Goal: Task Accomplishment & Management: Use online tool/utility

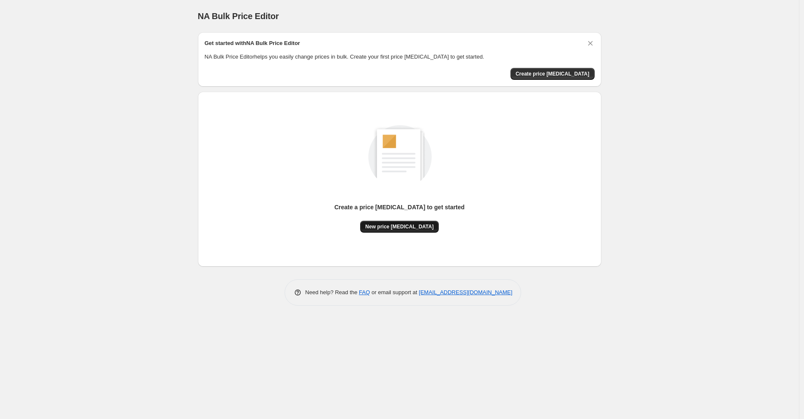
click at [394, 229] on span "New price [MEDICAL_DATA]" at bounding box center [399, 226] width 68 height 7
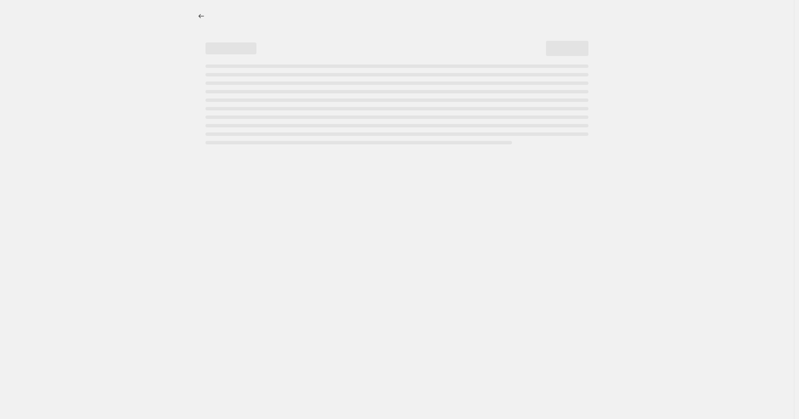
select select "percentage"
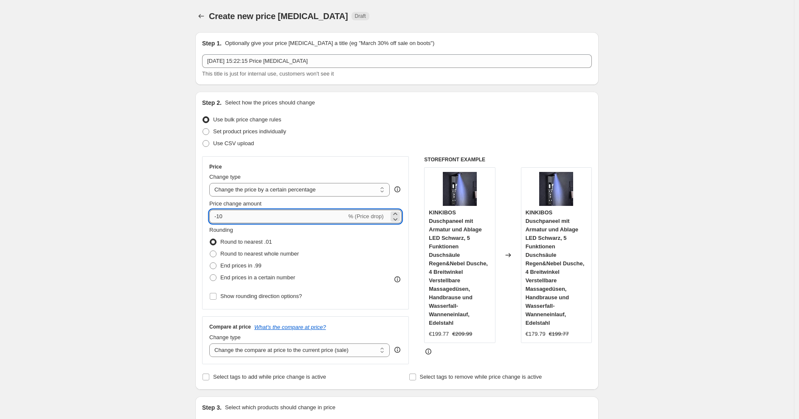
click at [295, 221] on input "-10" at bounding box center [277, 217] width 137 height 14
type input "-1"
type input "-30"
click at [398, 131] on div "Set product prices individually" at bounding box center [397, 132] width 390 height 12
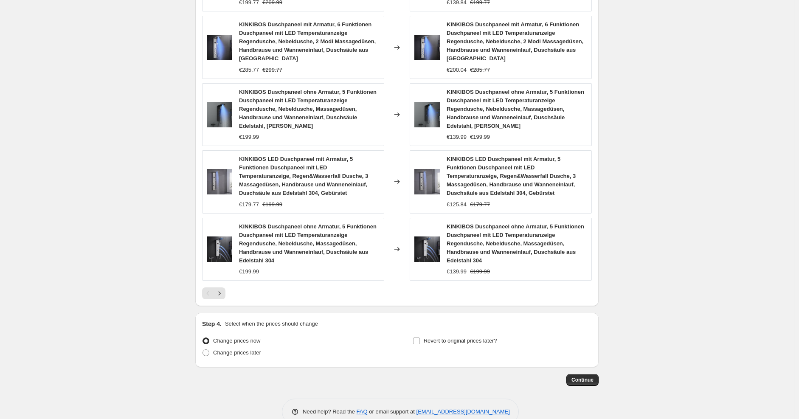
scroll to position [563, 0]
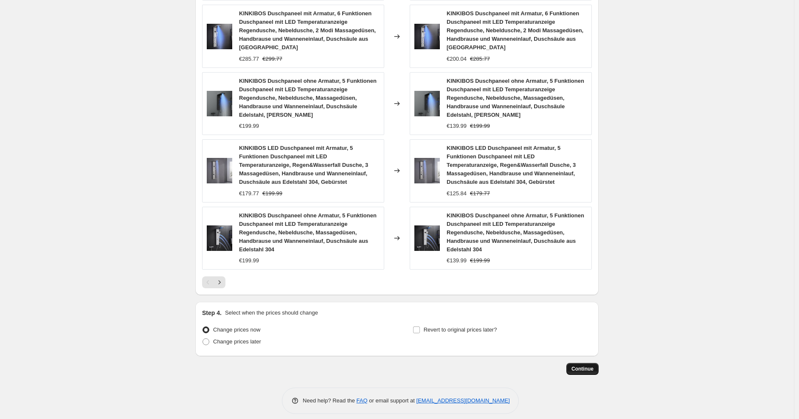
click at [588, 366] on span "Continue" at bounding box center [583, 369] width 22 height 7
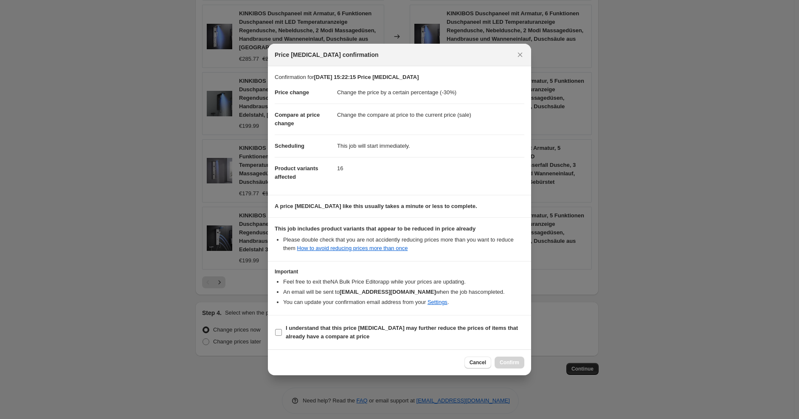
click at [452, 332] on b "I understand that this price [MEDICAL_DATA] may further reduce the prices of it…" at bounding box center [402, 332] width 232 height 15
click at [282, 332] on input "I understand that this price [MEDICAL_DATA] may further reduce the prices of it…" at bounding box center [278, 332] width 7 height 7
checkbox input "true"
click at [524, 359] on button "Confirm" at bounding box center [510, 363] width 30 height 12
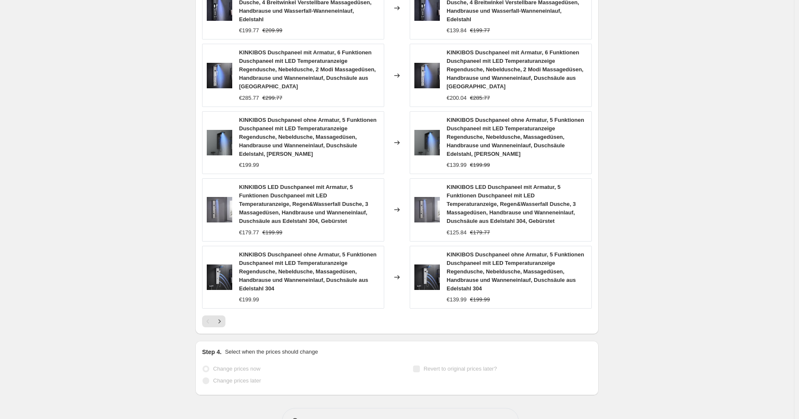
scroll to position [585, 0]
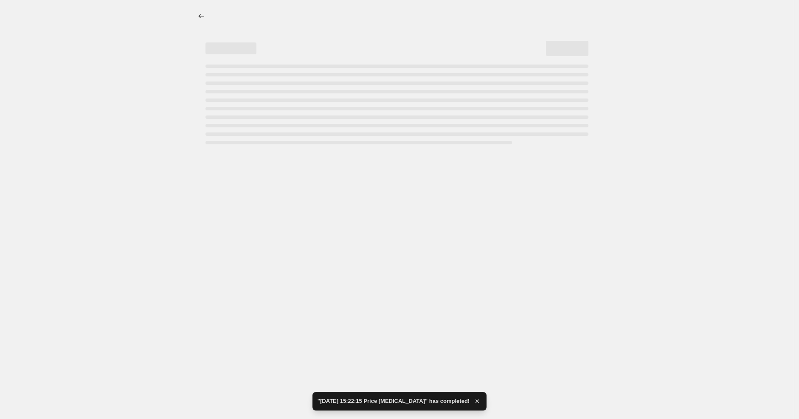
select select "percentage"
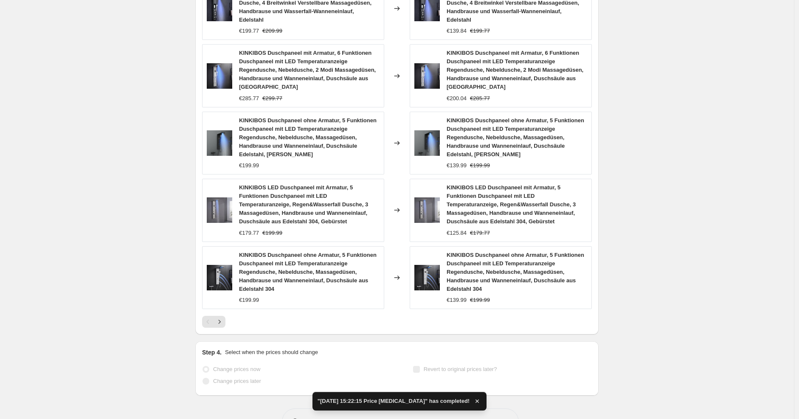
scroll to position [0, 0]
